Goal: Browse casually: Explore the website without a specific task or goal

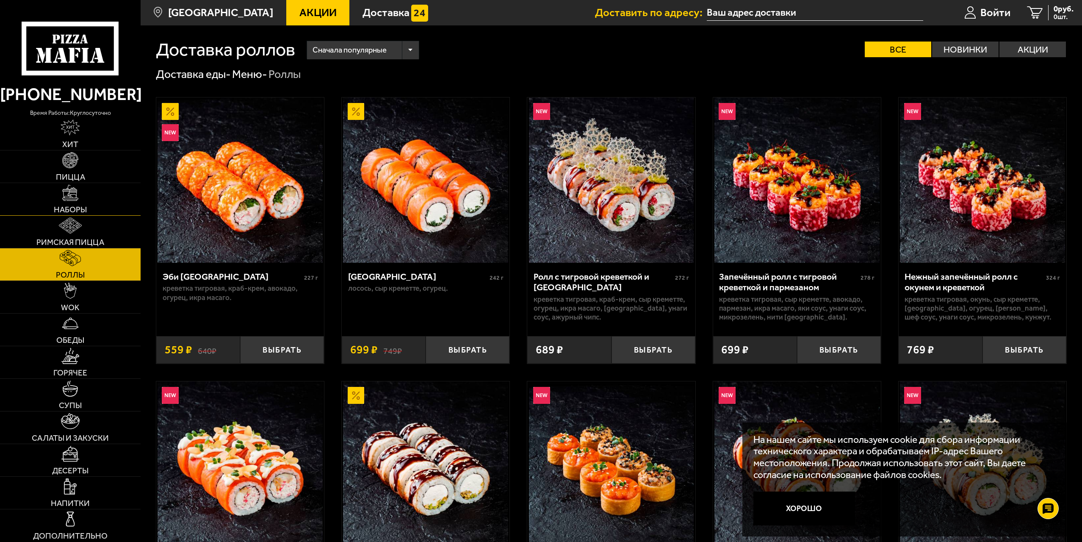
click at [91, 202] on link "Наборы" at bounding box center [70, 199] width 141 height 32
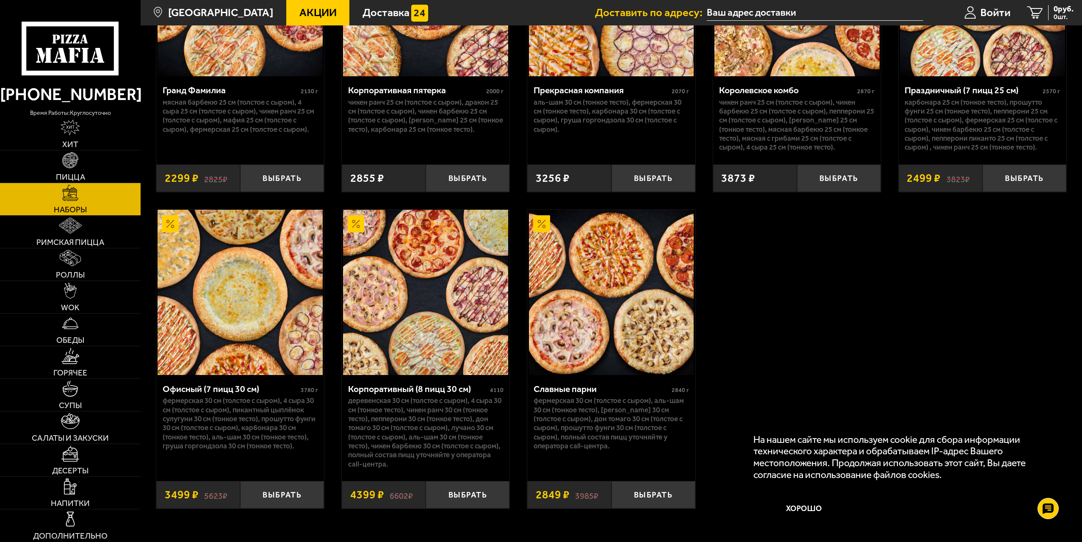
scroll to position [1652, 0]
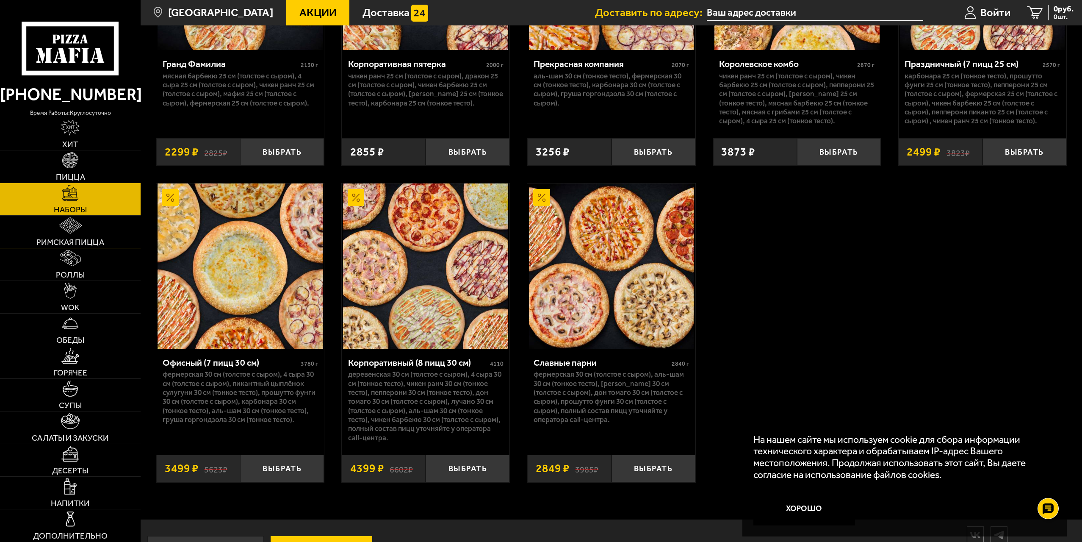
click at [75, 236] on link "Римская пицца" at bounding box center [70, 232] width 141 height 32
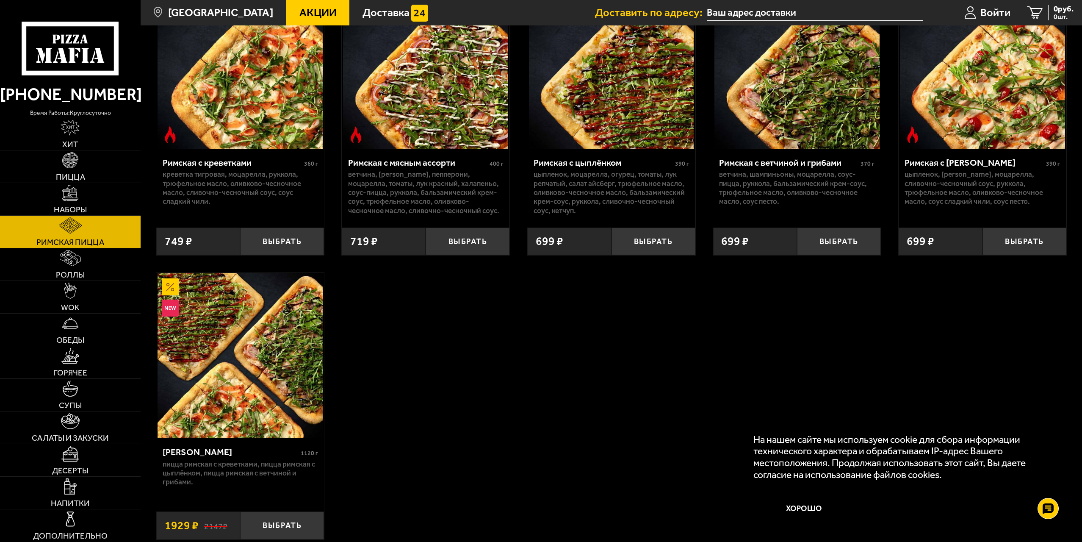
scroll to position [169, 0]
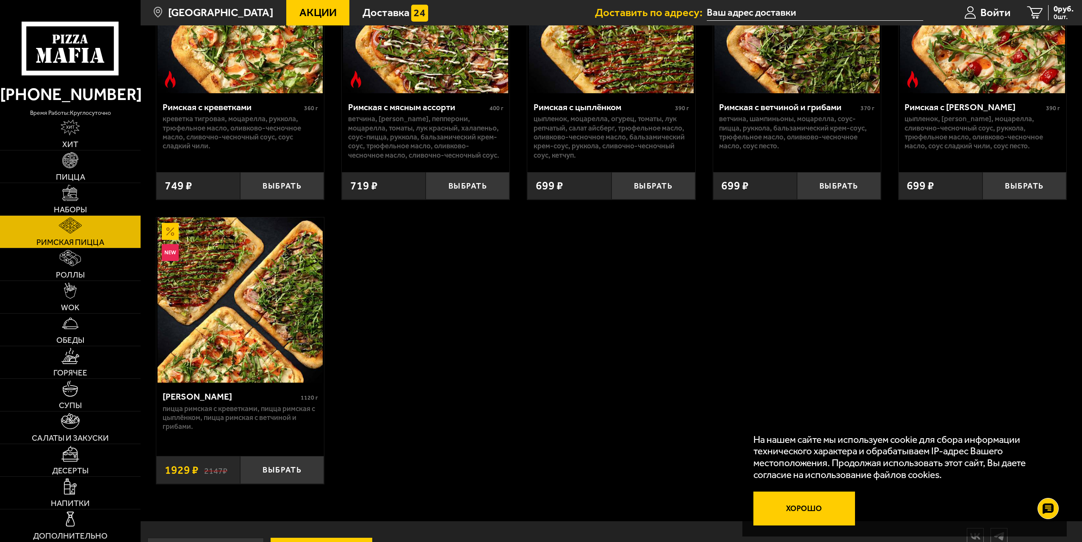
click at [805, 510] on button "Хорошо" at bounding box center [805, 508] width 102 height 34
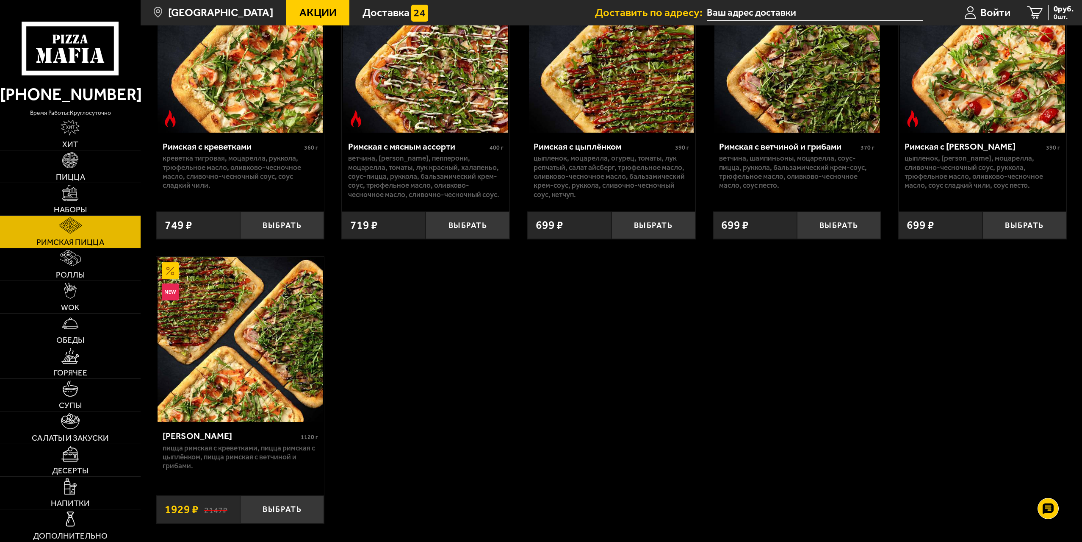
scroll to position [127, 0]
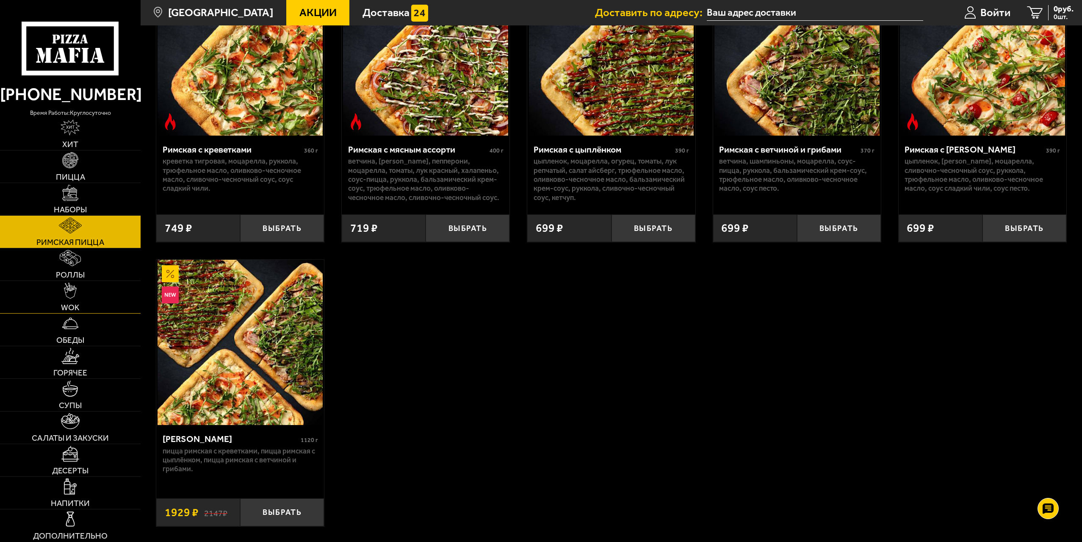
click at [65, 303] on span "WOK" at bounding box center [70, 307] width 19 height 8
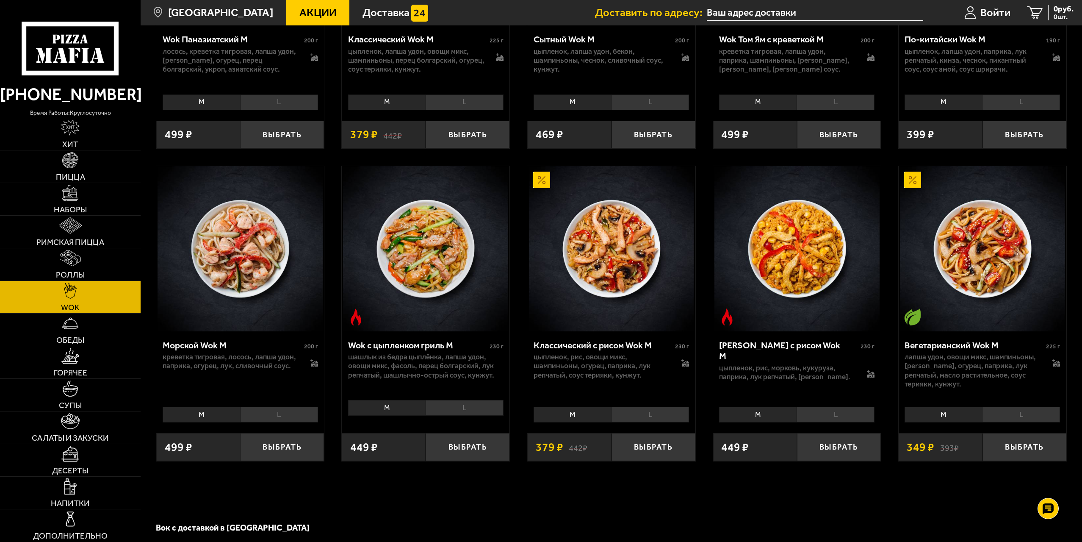
scroll to position [551, 0]
click at [91, 338] on link "Обеды" at bounding box center [70, 329] width 141 height 32
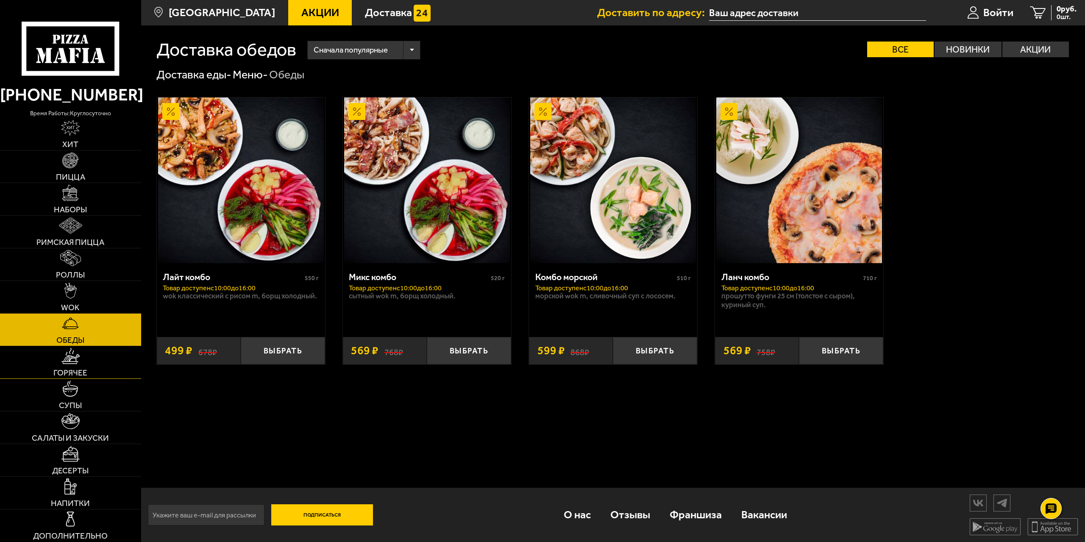
click at [71, 370] on span "Горячее" at bounding box center [70, 373] width 34 height 8
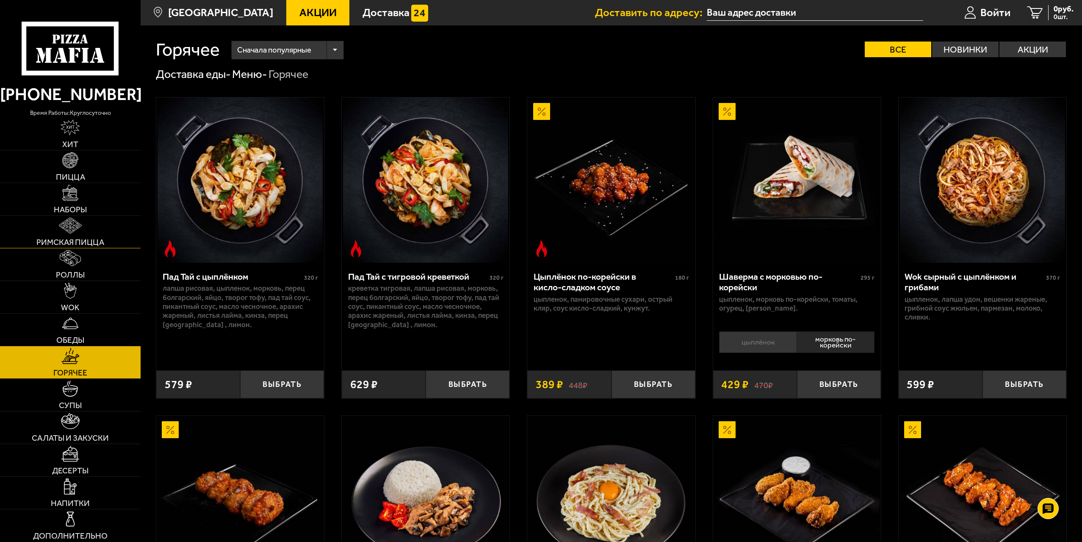
click at [96, 238] on span "Римская пицца" at bounding box center [70, 242] width 68 height 8
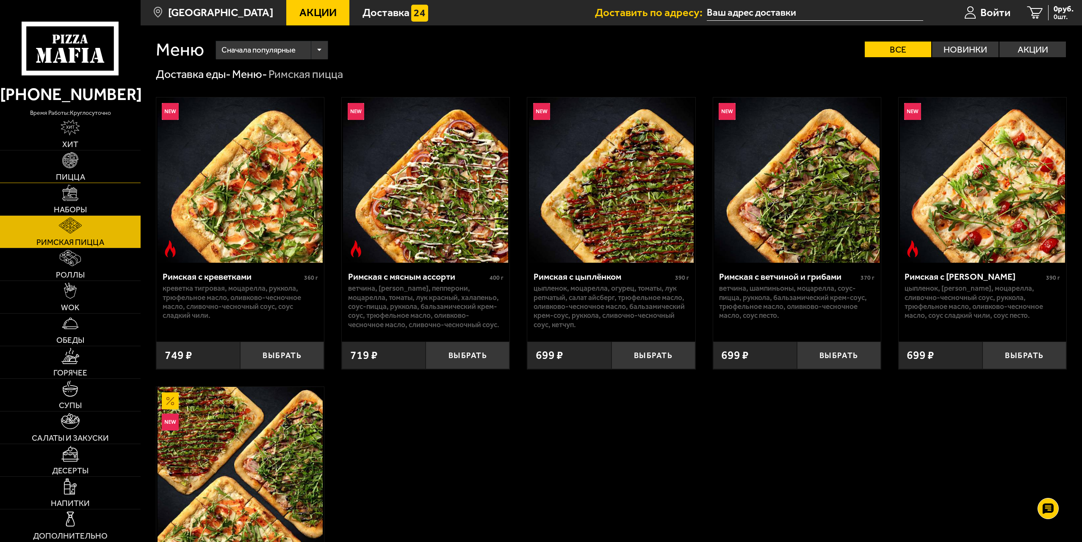
click at [73, 167] on img at bounding box center [70, 160] width 16 height 16
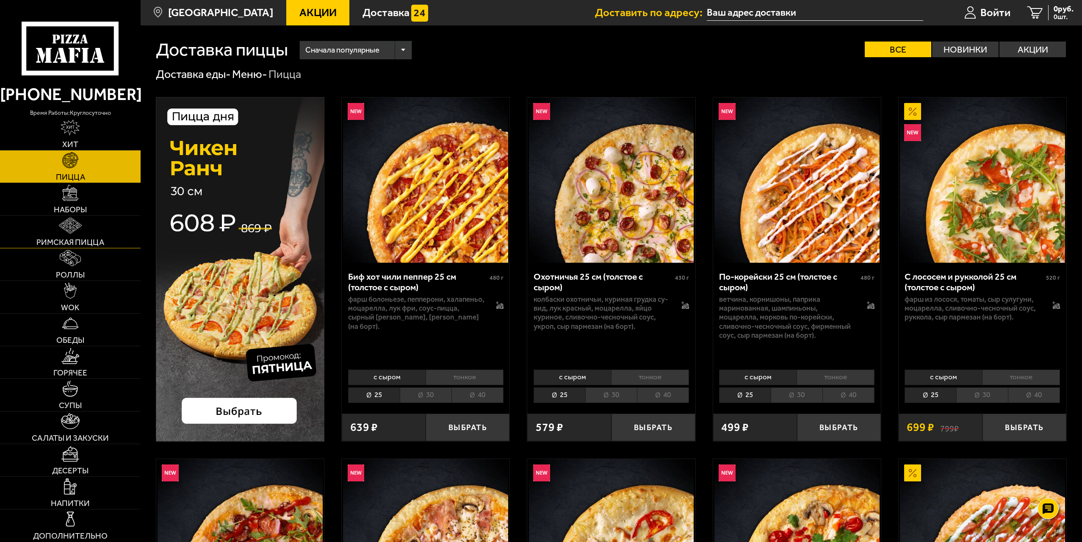
click at [83, 238] on span "Римская пицца" at bounding box center [70, 242] width 68 height 8
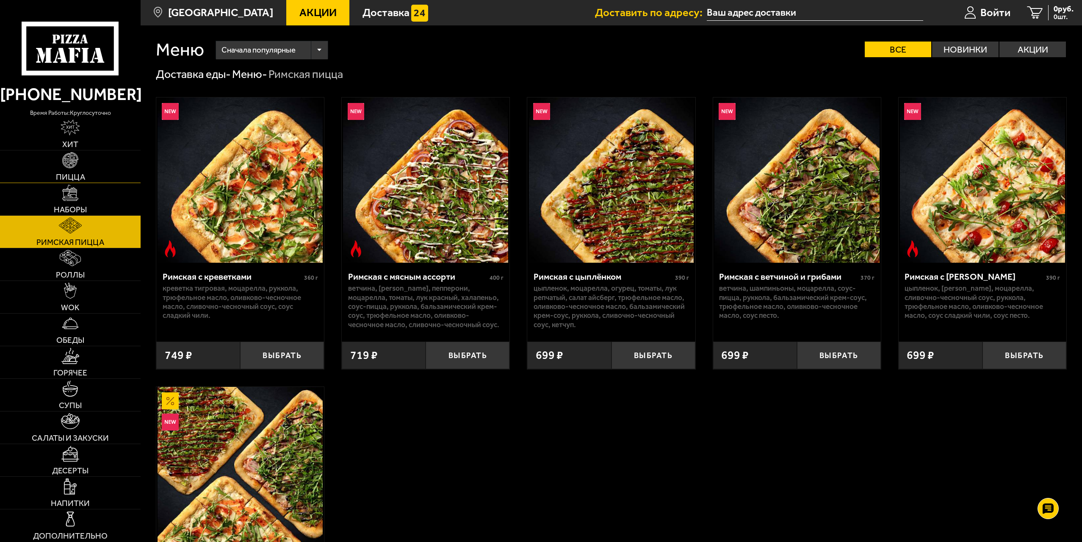
click at [92, 169] on link "Пицца" at bounding box center [70, 166] width 141 height 32
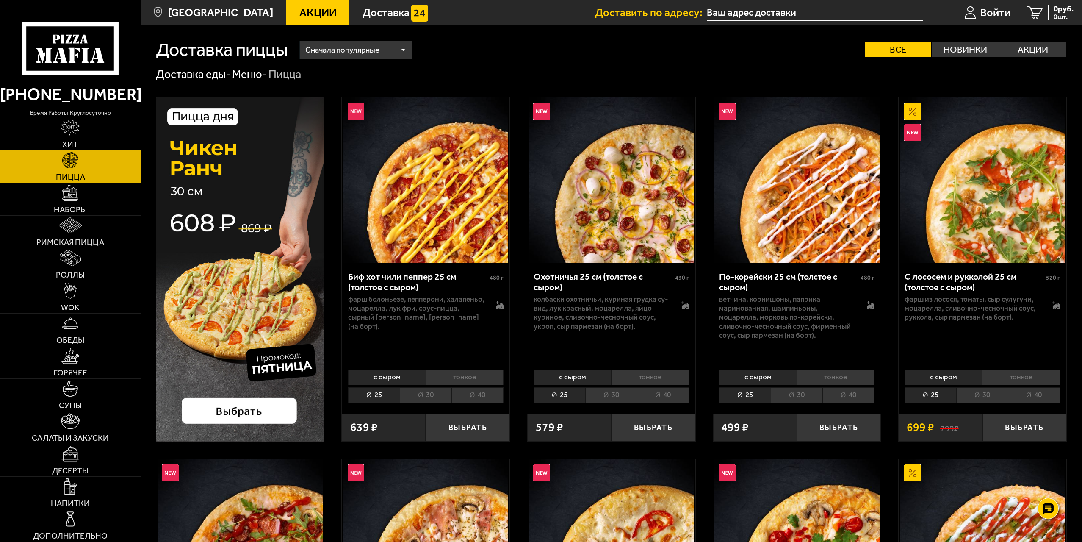
click at [652, 395] on li "40" at bounding box center [663, 395] width 52 height 16
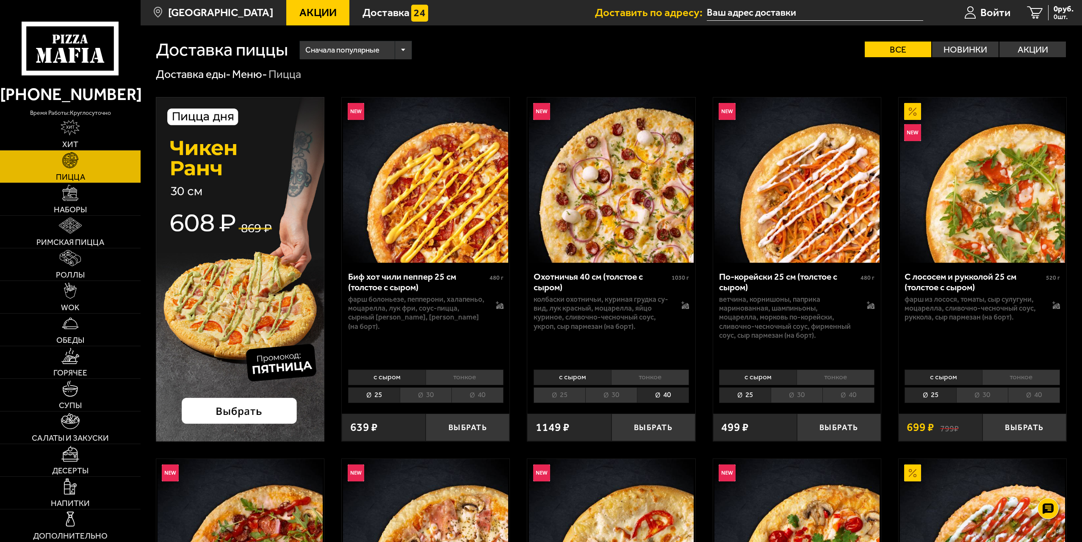
click at [649, 374] on li "тонкое" at bounding box center [650, 377] width 78 height 16
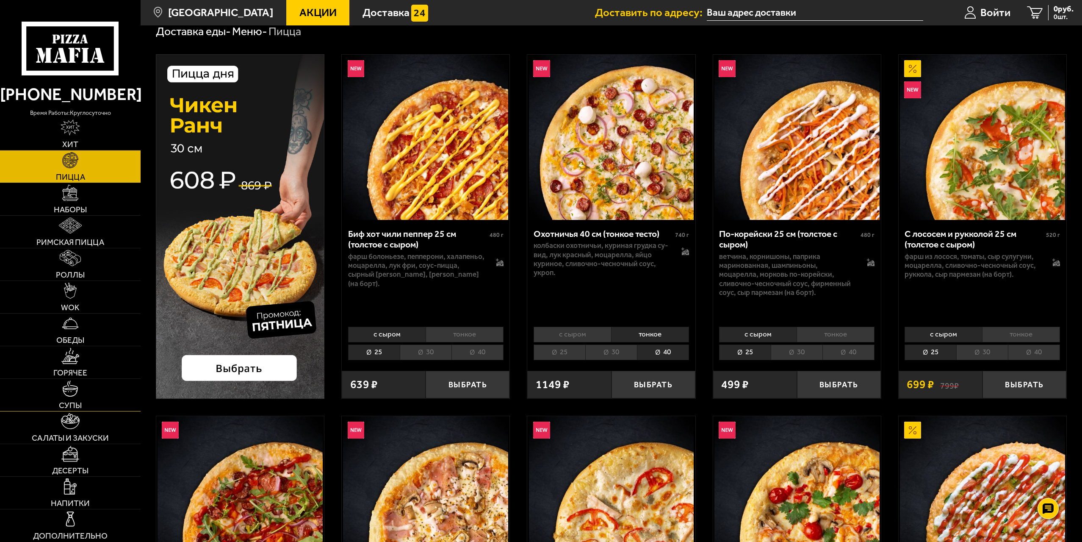
scroll to position [42, 0]
click at [79, 437] on span "Салаты и закуски" at bounding box center [70, 438] width 77 height 8
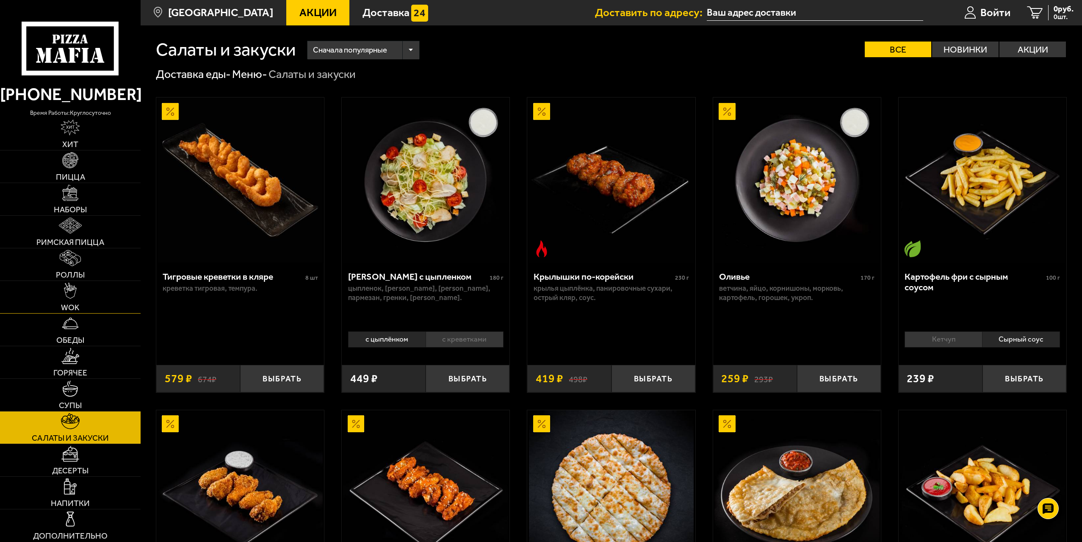
click at [98, 307] on link "WOK" at bounding box center [70, 297] width 141 height 32
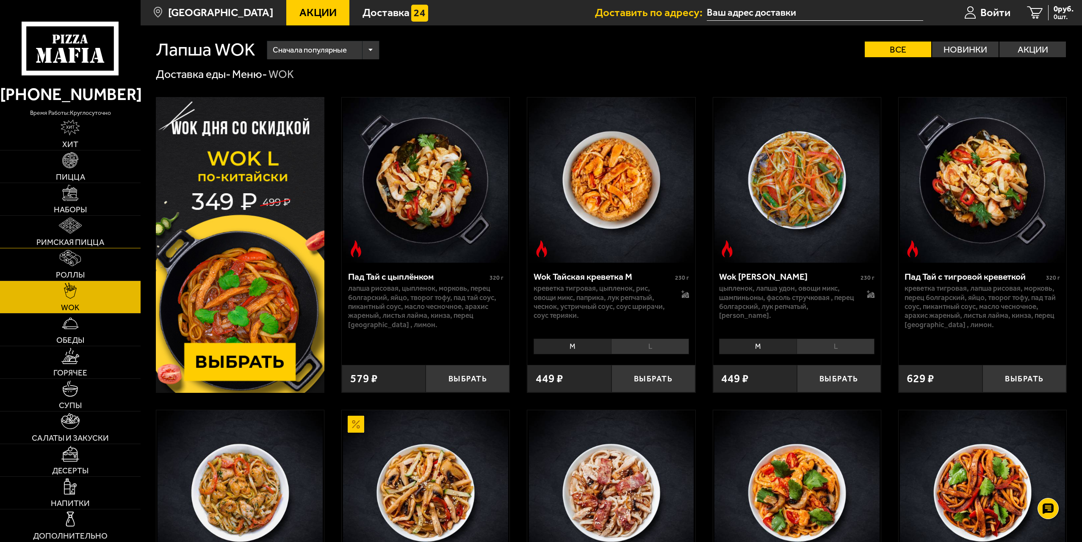
click at [93, 243] on span "Римская пицца" at bounding box center [70, 242] width 68 height 8
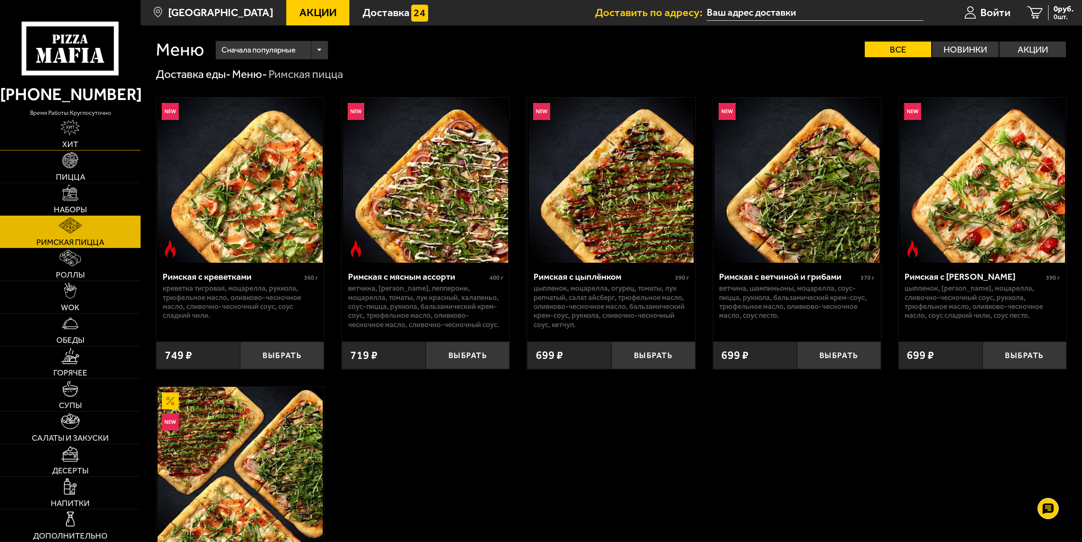
click at [70, 144] on span "Хит" at bounding box center [70, 144] width 16 height 8
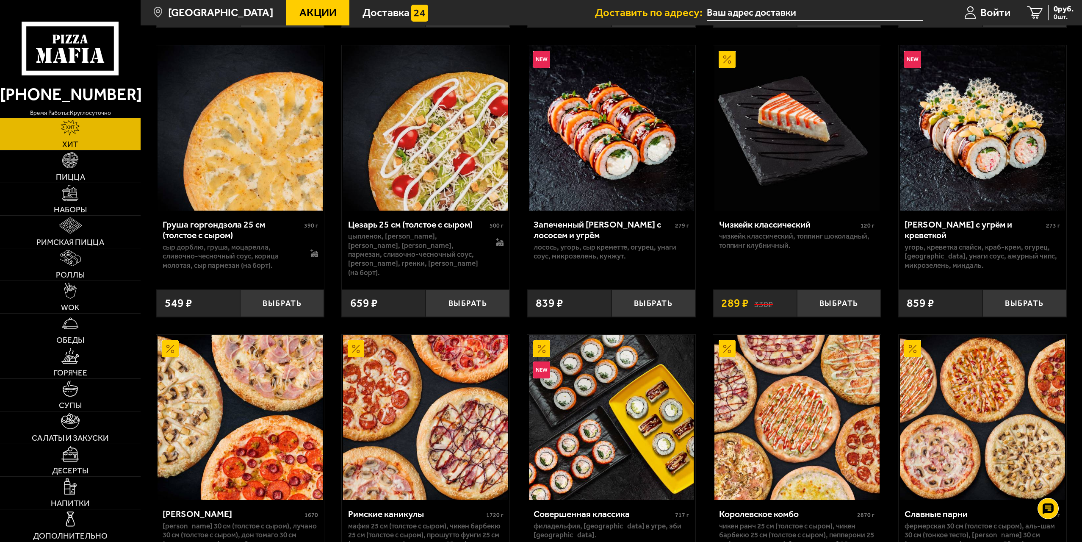
scroll to position [339, 0]
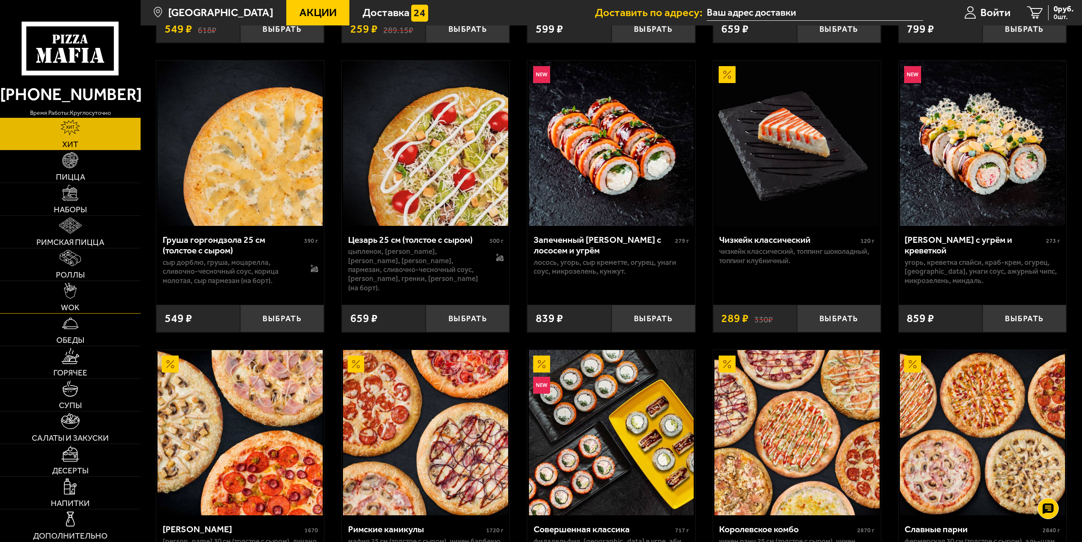
click at [84, 301] on link "WOK" at bounding box center [70, 297] width 141 height 32
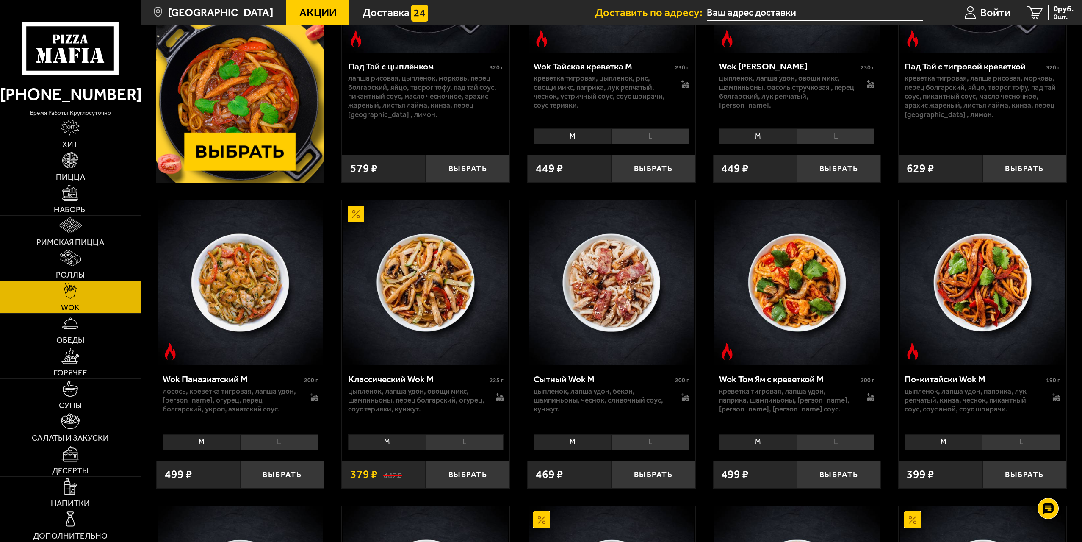
scroll to position [212, 0]
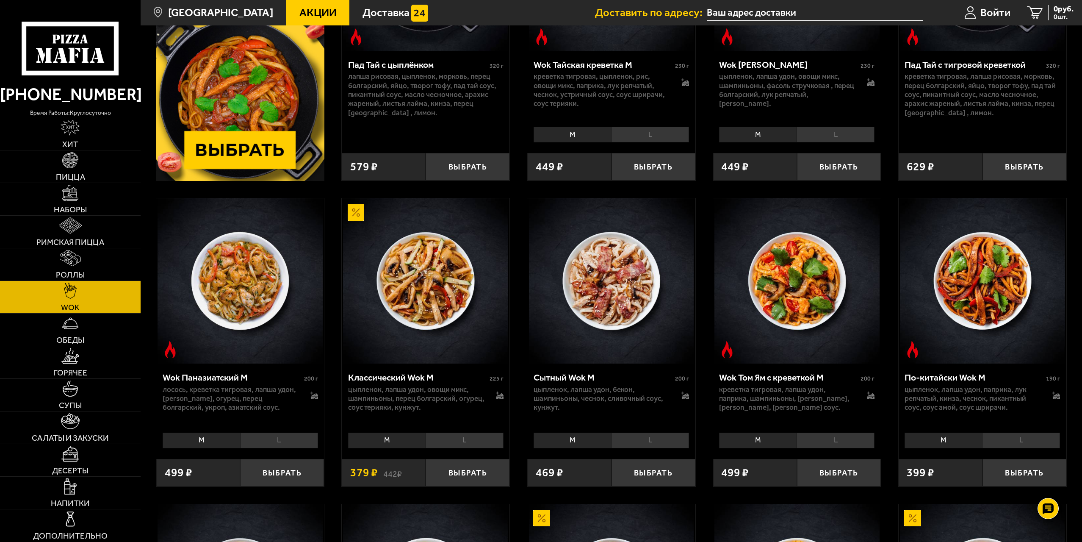
click at [451, 436] on li "L" at bounding box center [465, 441] width 78 height 16
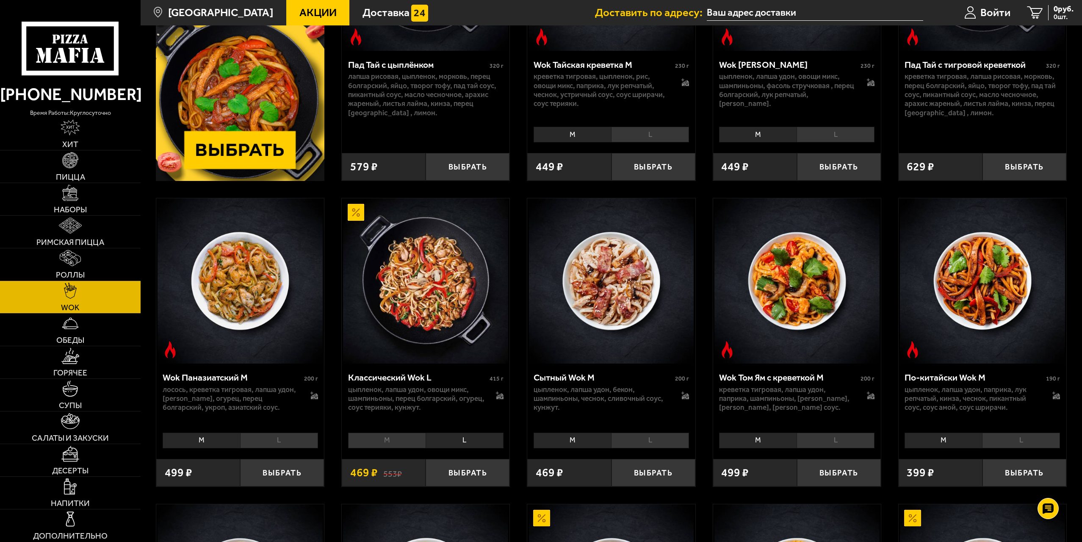
click at [457, 439] on li "L" at bounding box center [465, 441] width 78 height 16
click at [645, 439] on li "L" at bounding box center [650, 441] width 78 height 16
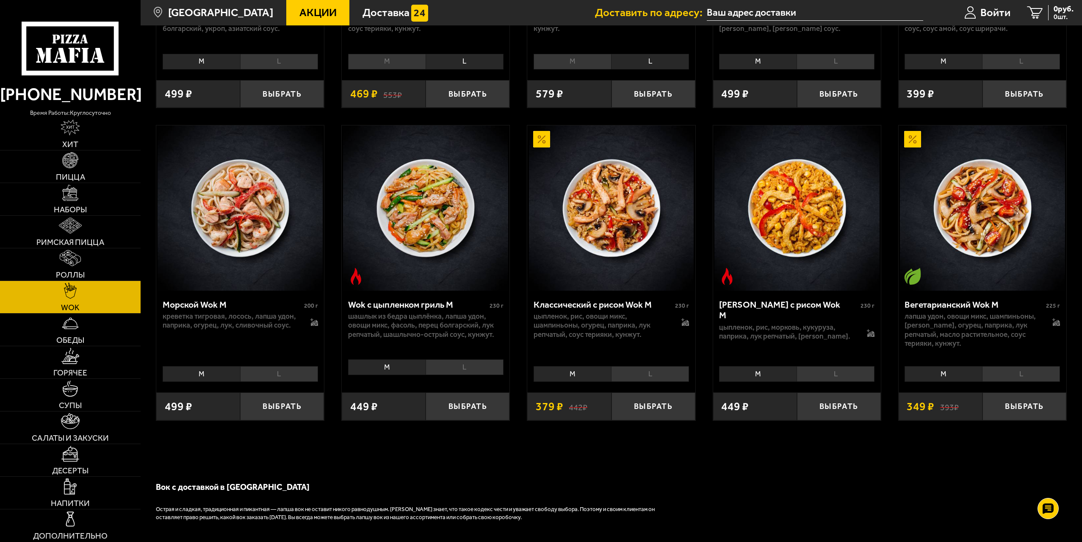
scroll to position [593, 0]
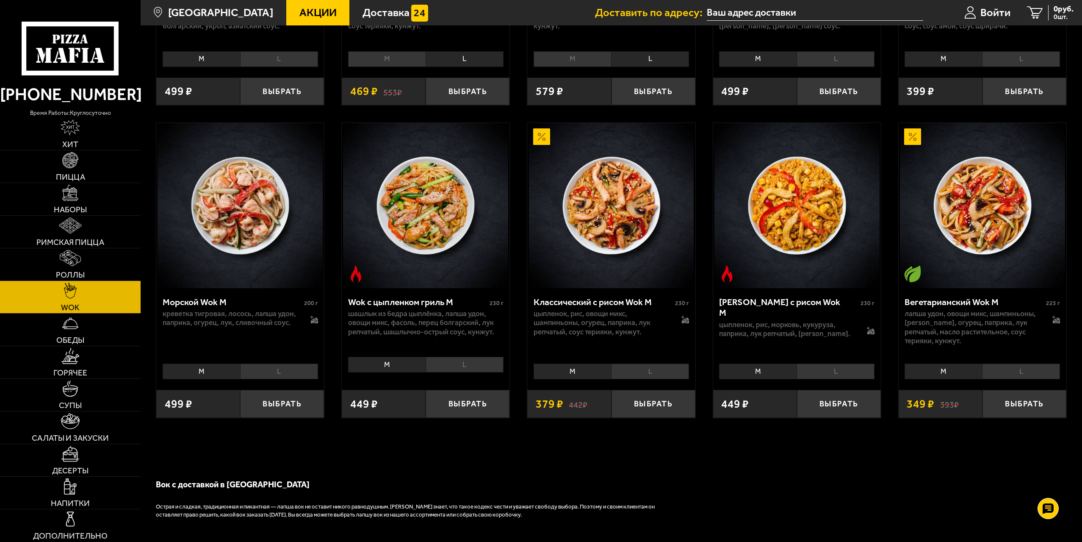
click at [274, 372] on li "L" at bounding box center [279, 371] width 78 height 16
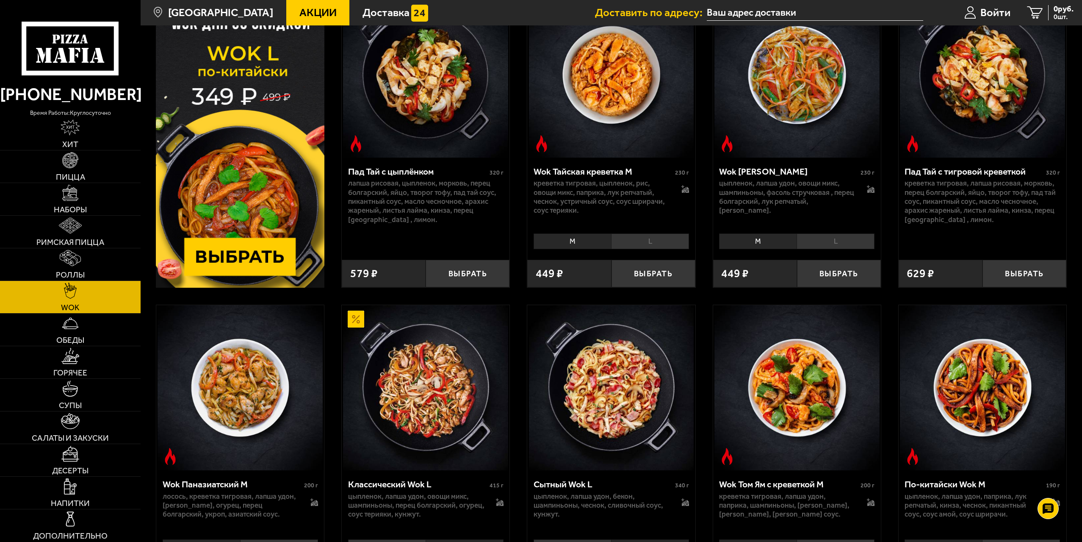
scroll to position [0, 0]
